Goal: Task Accomplishment & Management: Use online tool/utility

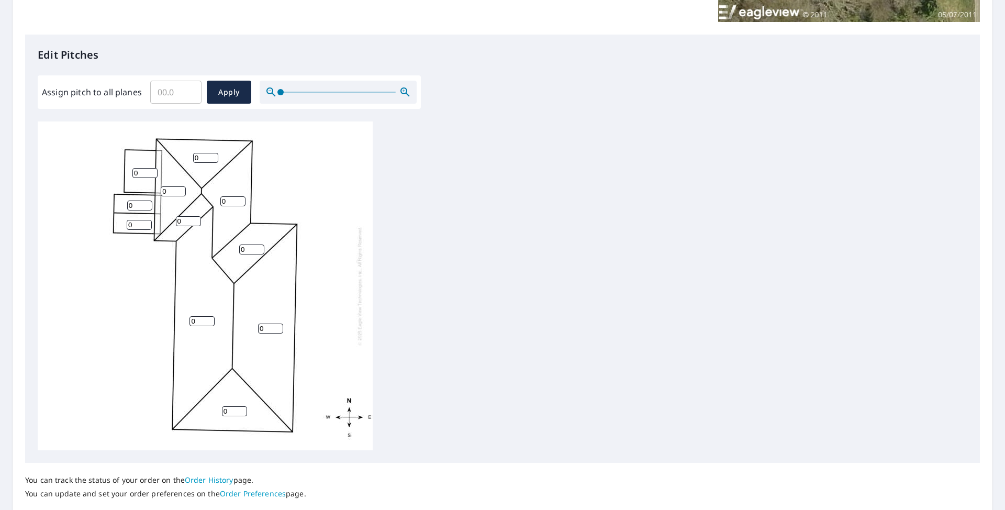
scroll to position [246, 0]
click at [138, 173] on input "0" at bounding box center [144, 173] width 25 height 10
drag, startPoint x: 138, startPoint y: 173, endPoint x: 107, endPoint y: 176, distance: 31.1
click at [107, 176] on div "0 0 0 0 0 0 0 0 0 0 0" at bounding box center [205, 285] width 335 height 329
type input "2"
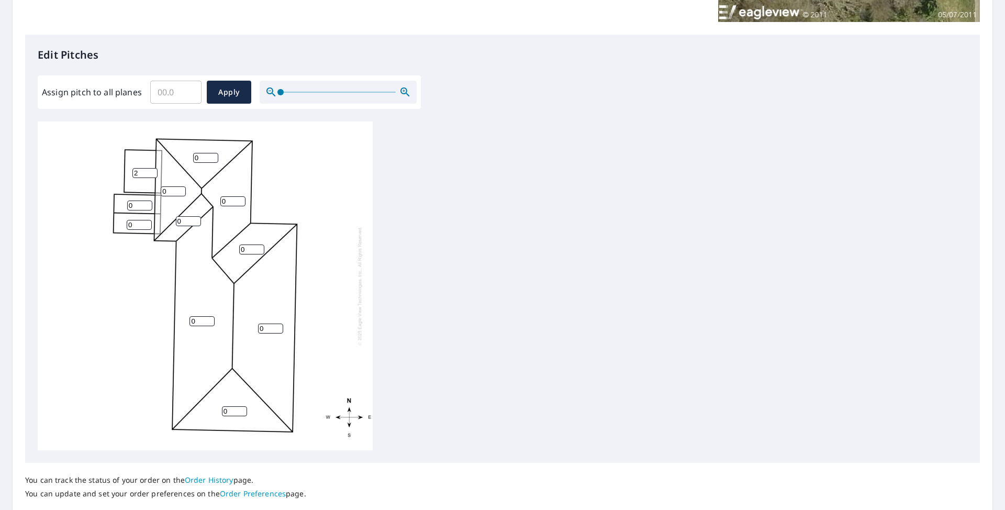
click at [135, 201] on input "0" at bounding box center [139, 205] width 25 height 10
drag, startPoint x: 139, startPoint y: 206, endPoint x: 104, endPoint y: 209, distance: 34.7
click at [104, 209] on div "0 0 0 0 0 0 0 2 0 0 02" at bounding box center [205, 285] width 335 height 329
type input "2"
drag, startPoint x: 139, startPoint y: 222, endPoint x: 77, endPoint y: 222, distance: 61.8
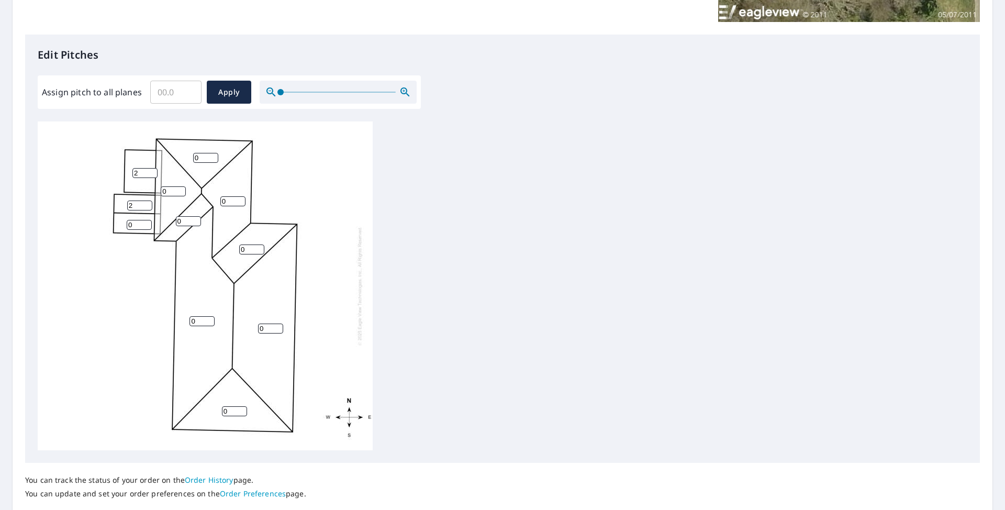
click at [77, 222] on div "0 0 0 0 0 0 0 2 0 0 2" at bounding box center [205, 285] width 335 height 329
type input "2"
drag, startPoint x: 210, startPoint y: 157, endPoint x: 141, endPoint y: 159, distance: 68.6
click at [193, 159] on input "0" at bounding box center [205, 158] width 25 height 10
drag, startPoint x: 200, startPoint y: 155, endPoint x: 173, endPoint y: 161, distance: 28.2
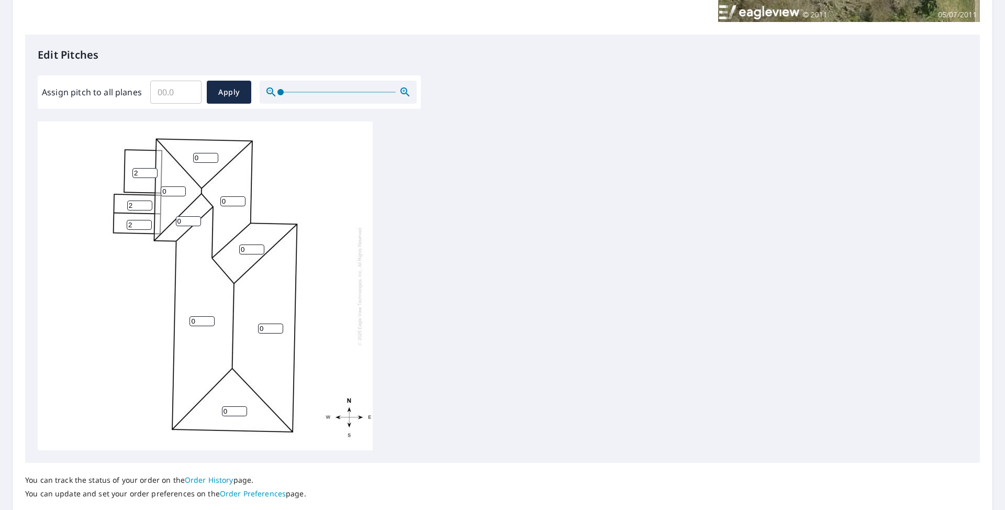
click at [173, 161] on div "0 0 0 0 0 0 0 2 0 2 2" at bounding box center [205, 285] width 335 height 329
type input "5"
drag, startPoint x: 172, startPoint y: 189, endPoint x: 138, endPoint y: 193, distance: 34.2
click at [138, 193] on div "0 0 0 0 0 5 0 2 0 2 2" at bounding box center [205, 285] width 335 height 329
type input "5"
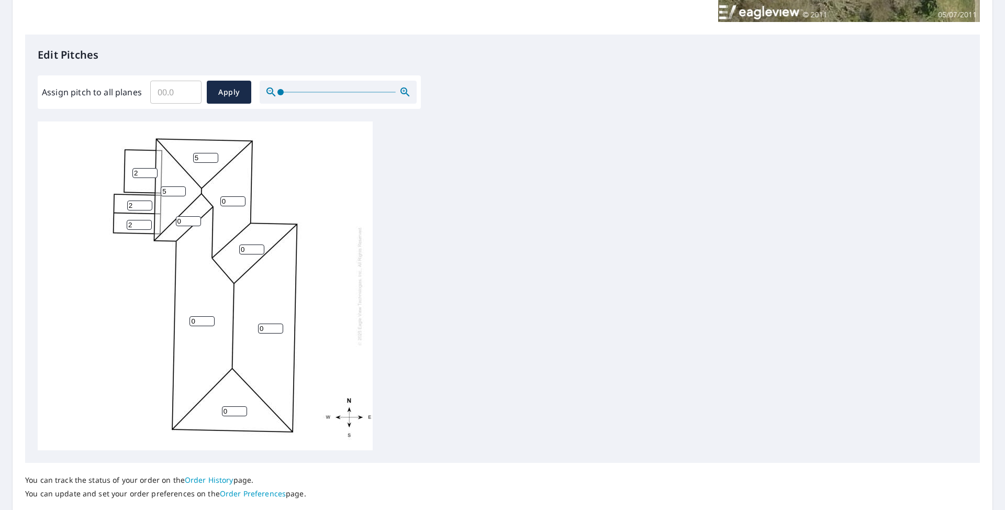
drag, startPoint x: 190, startPoint y: 217, endPoint x: 144, endPoint y: 216, distance: 46.1
click at [144, 216] on div "0 0 0 0 5 5 0 2 0 2 2" at bounding box center [205, 285] width 335 height 329
type input "5"
drag, startPoint x: 237, startPoint y: 203, endPoint x: 222, endPoint y: 204, distance: 14.1
click at [222, 204] on input "0" at bounding box center [232, 201] width 25 height 10
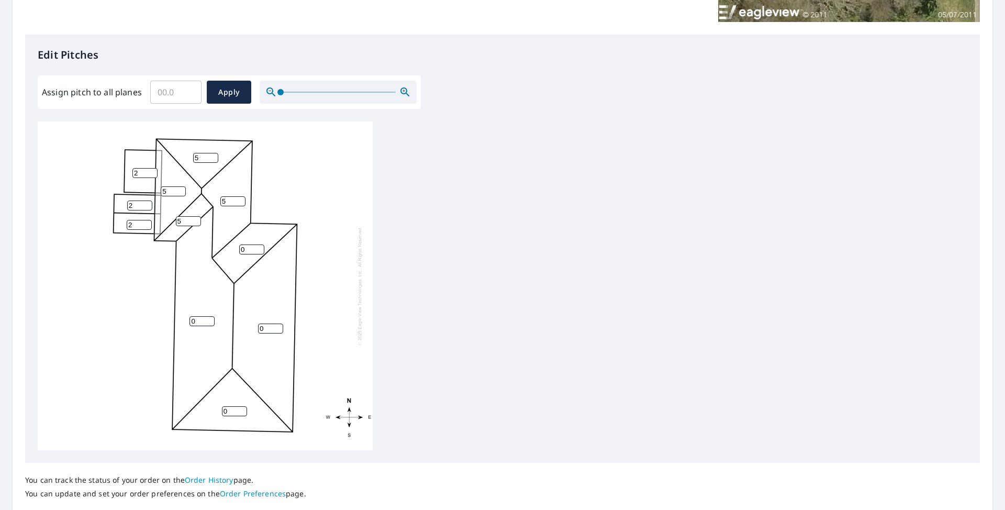
type input "5"
click at [256, 246] on input "1" at bounding box center [251, 249] width 25 height 10
click at [255, 247] on input "16" at bounding box center [251, 249] width 25 height 10
drag, startPoint x: 251, startPoint y: 248, endPoint x: 227, endPoint y: 255, distance: 25.0
click at [227, 255] on div "0 0 0 5 5 5 16 2 5 2 2" at bounding box center [205, 285] width 335 height 329
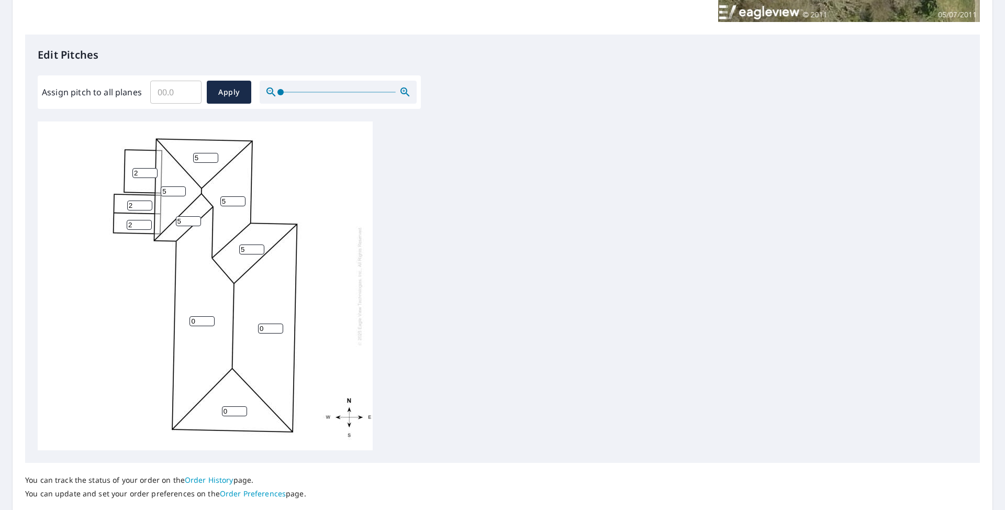
type input "5"
drag, startPoint x: 201, startPoint y: 321, endPoint x: 186, endPoint y: 323, distance: 15.4
click at [186, 323] on div "0 0 0 5 5 5 5 2 5 2 2" at bounding box center [205, 285] width 335 height 329
type input "5"
drag, startPoint x: 272, startPoint y: 328, endPoint x: 220, endPoint y: 335, distance: 51.8
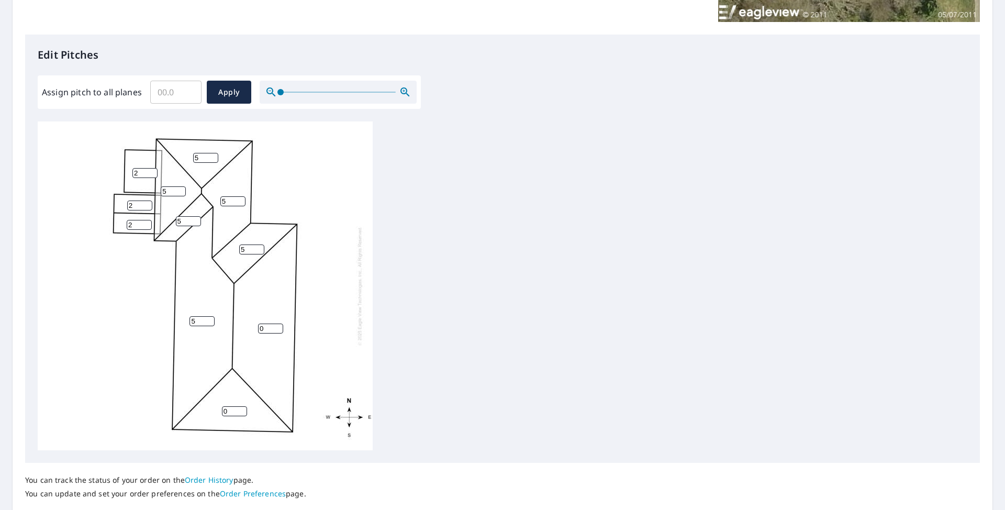
click at [220, 335] on div "5 0 0 5 5 5 5 2 5 2 2" at bounding box center [205, 285] width 335 height 329
type input "5"
drag, startPoint x: 230, startPoint y: 406, endPoint x: 197, endPoint y: 411, distance: 33.4
click at [197, 411] on div "5 5 0 5 5 5 5 2 5 2 2" at bounding box center [205, 285] width 335 height 329
type input "5"
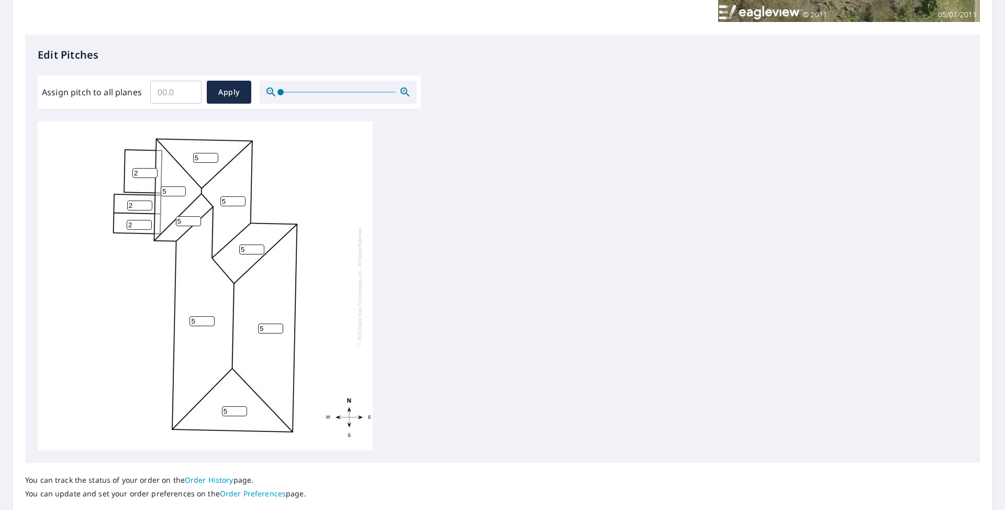
click at [502, 250] on div "5 5 5 5 5 5 5 2 5 2 2" at bounding box center [502, 285] width 929 height 329
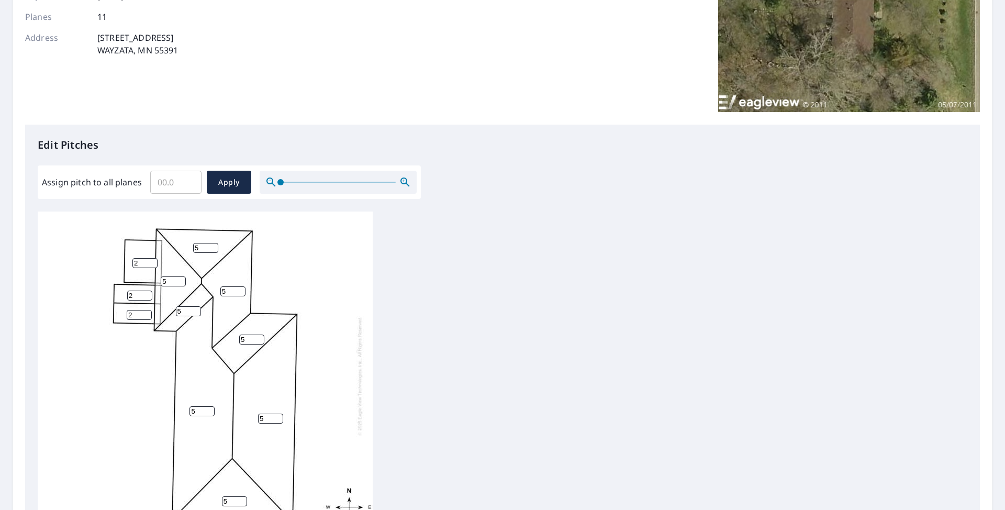
scroll to position [318, 0]
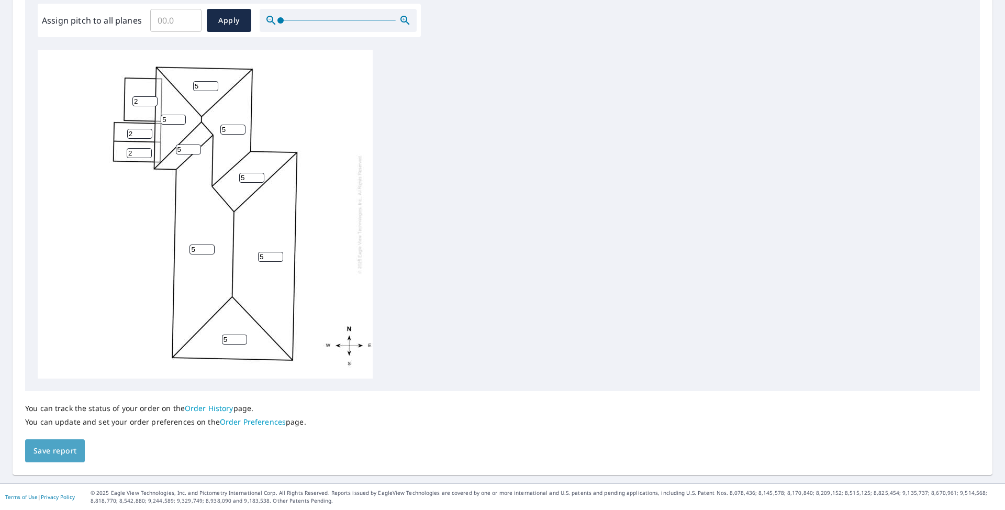
click at [52, 445] on span "Save report" at bounding box center [54, 450] width 43 height 13
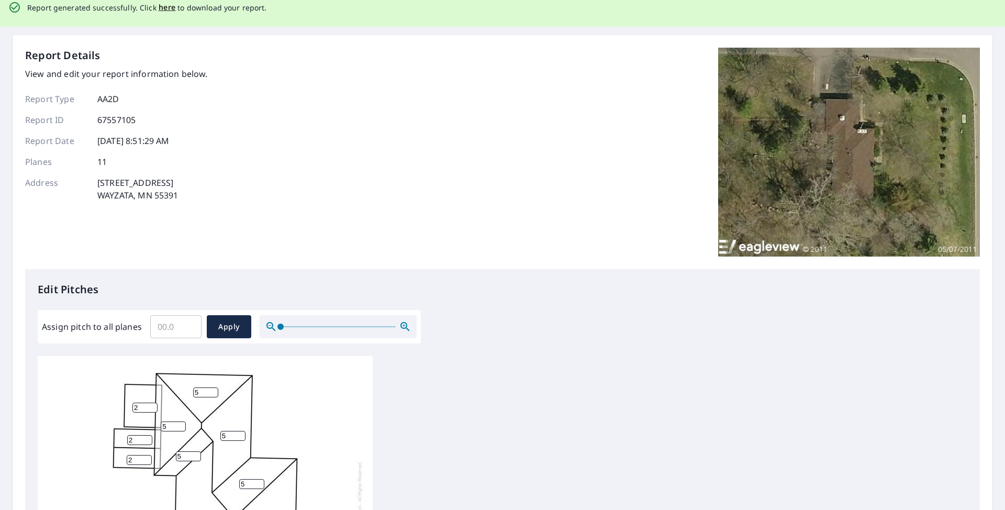
scroll to position [0, 0]
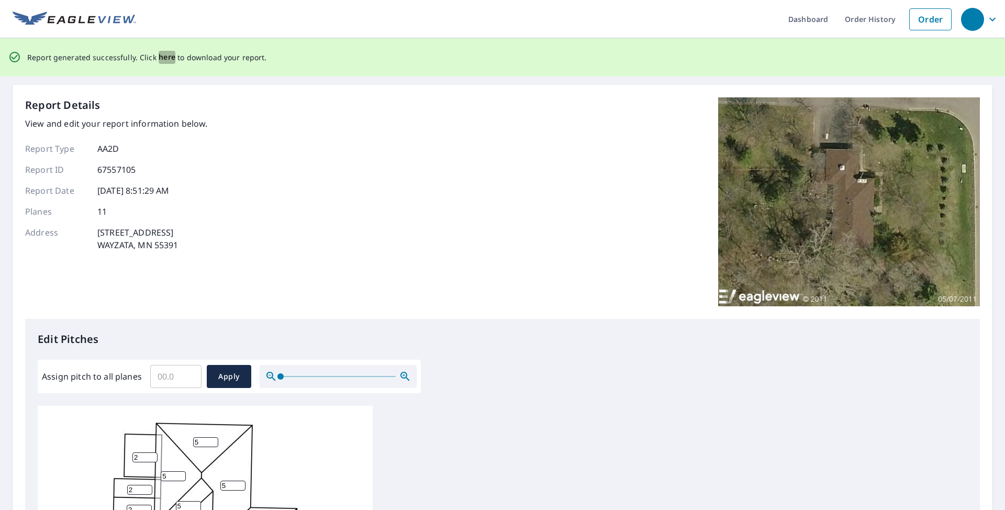
click at [162, 54] on span "here" at bounding box center [167, 57] width 17 height 13
